Goal: Communication & Community: Connect with others

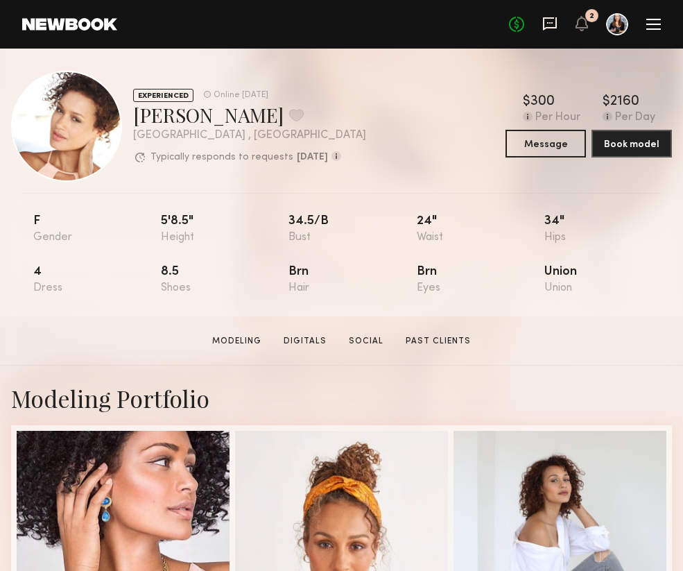
click at [549, 22] on icon at bounding box center [550, 22] width 6 height 1
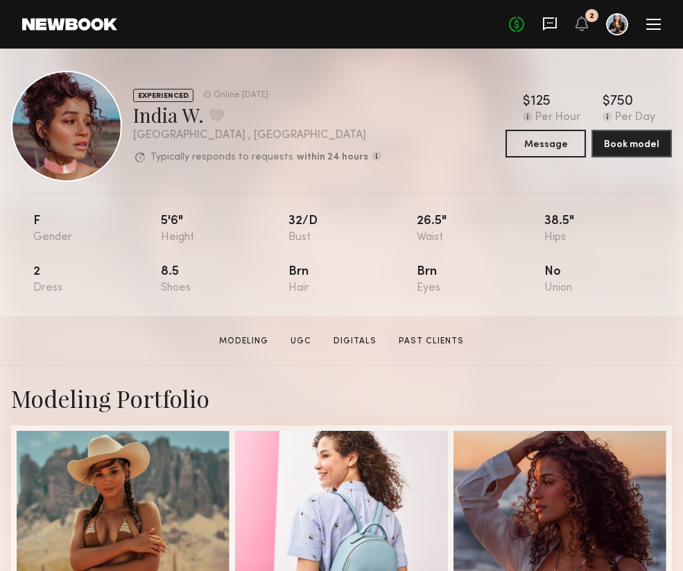
click at [549, 23] on icon at bounding box center [550, 22] width 6 height 1
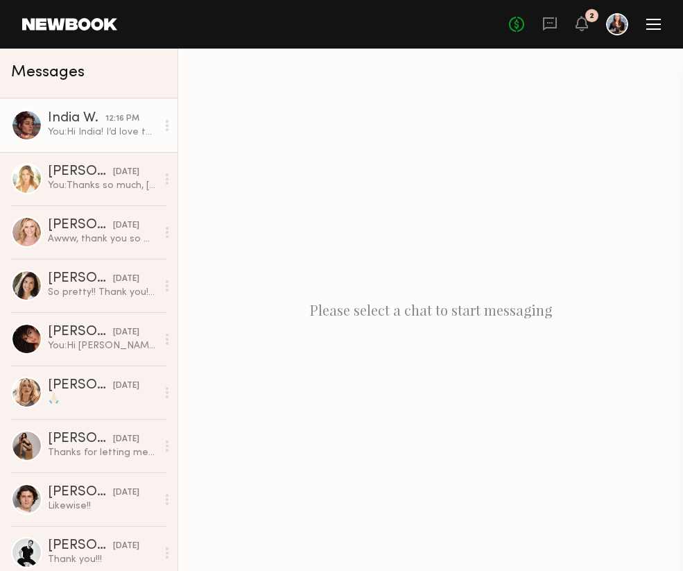
click at [111, 113] on div "12:16 PM" at bounding box center [122, 118] width 34 height 13
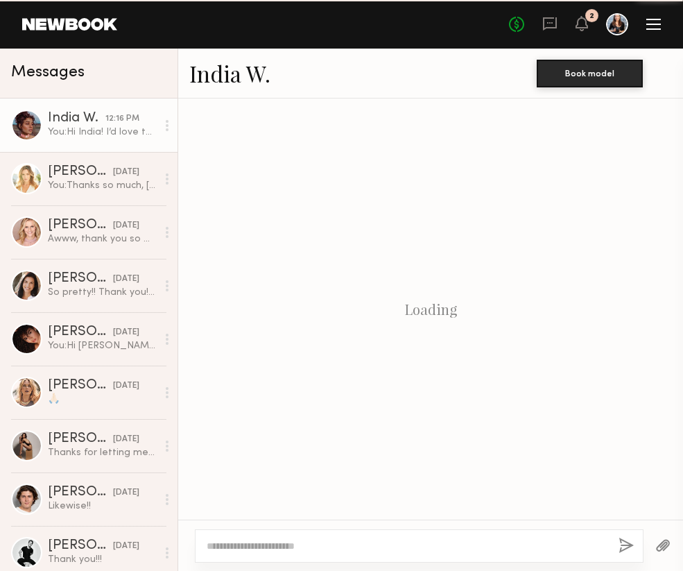
scroll to position [287, 0]
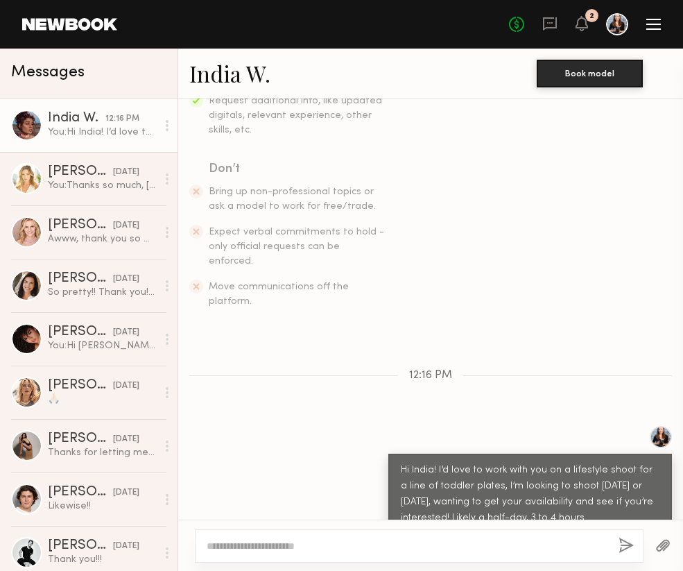
click at [247, 74] on link "India W." at bounding box center [229, 73] width 81 height 30
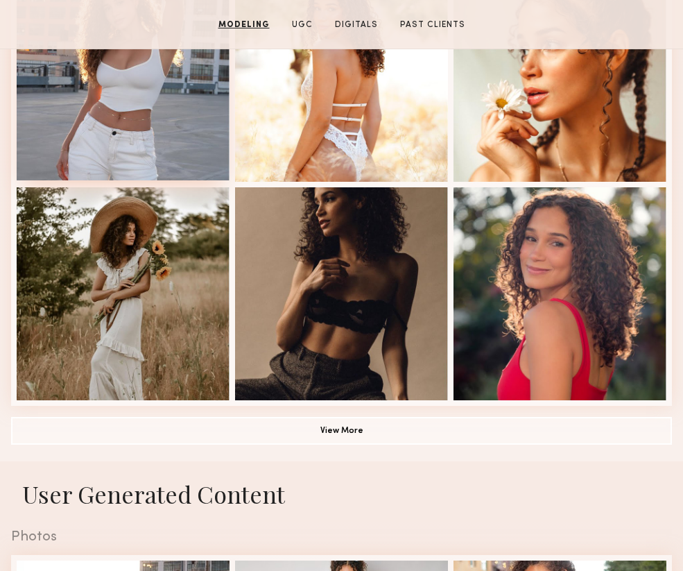
scroll to position [897, 0]
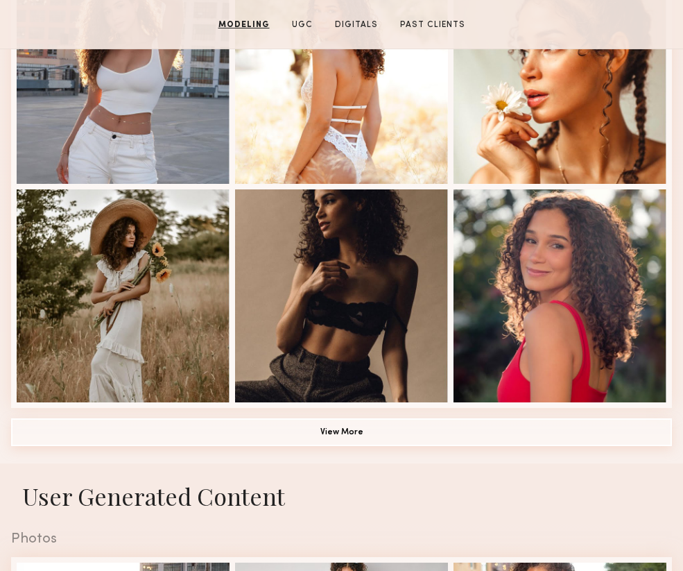
click at [309, 423] on button "View More" at bounding box center [341, 432] width 661 height 28
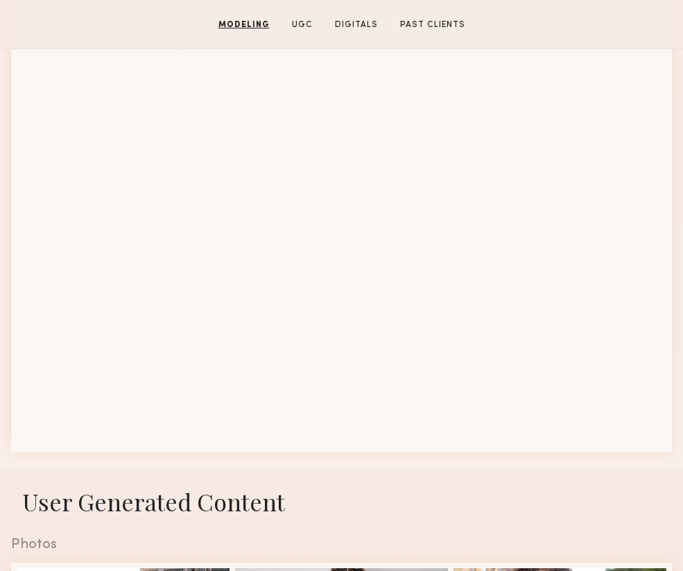
scroll to position [1755, 0]
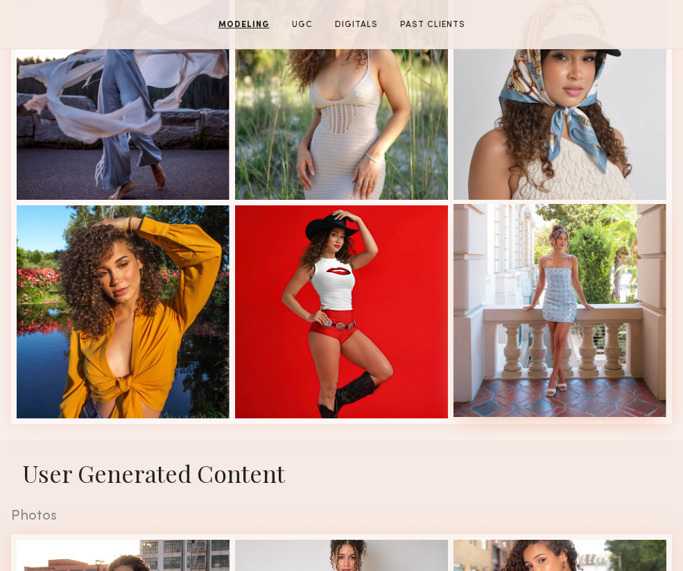
click at [531, 332] on div at bounding box center [560, 310] width 213 height 213
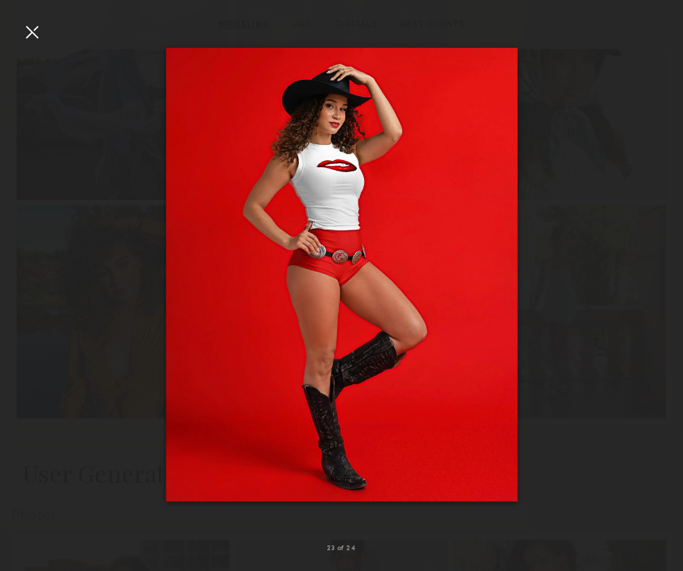
click at [28, 31] on div at bounding box center [32, 32] width 22 height 22
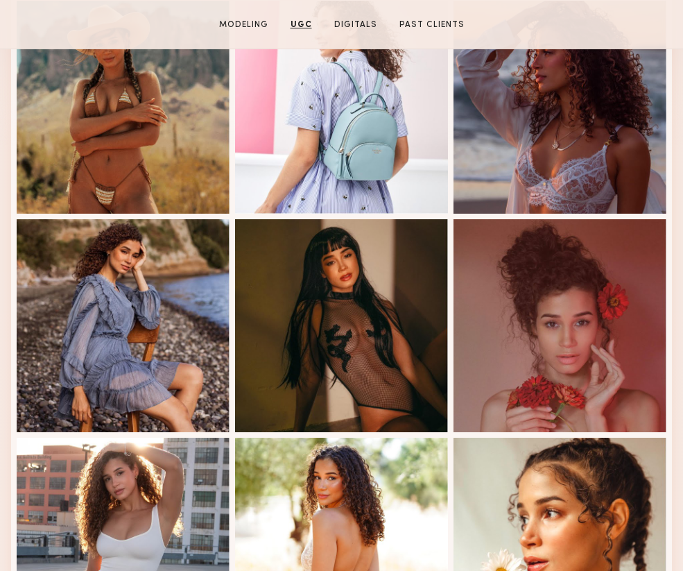
scroll to position [0, 0]
